Goal: Obtain resource: Download file/media

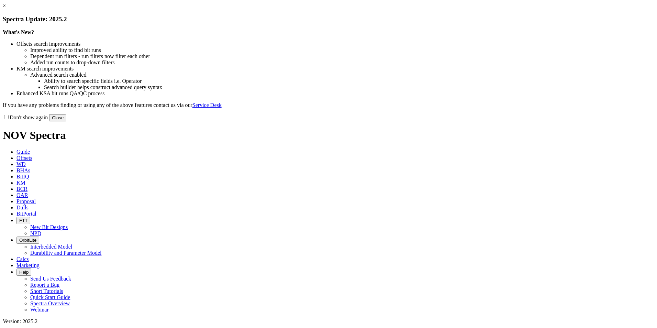
click at [66, 121] on button "Close" at bounding box center [57, 117] width 17 height 7
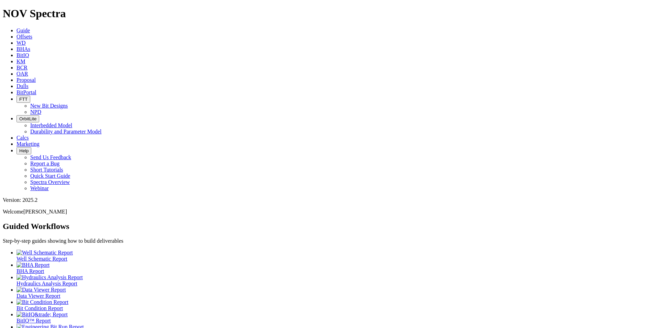
click at [32, 34] on span "Offsets" at bounding box center [24, 37] width 16 height 6
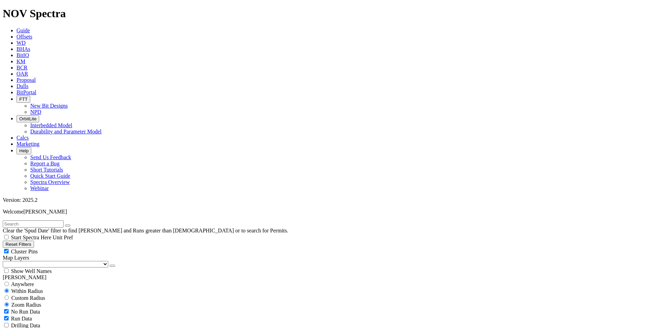
click at [60, 220] on input "text" at bounding box center [33, 223] width 61 height 7
type input "typhoon"
click at [72, 224] on button "submit" at bounding box center [74, 225] width 5 height 2
